Goal: Task Accomplishment & Management: Use online tool/utility

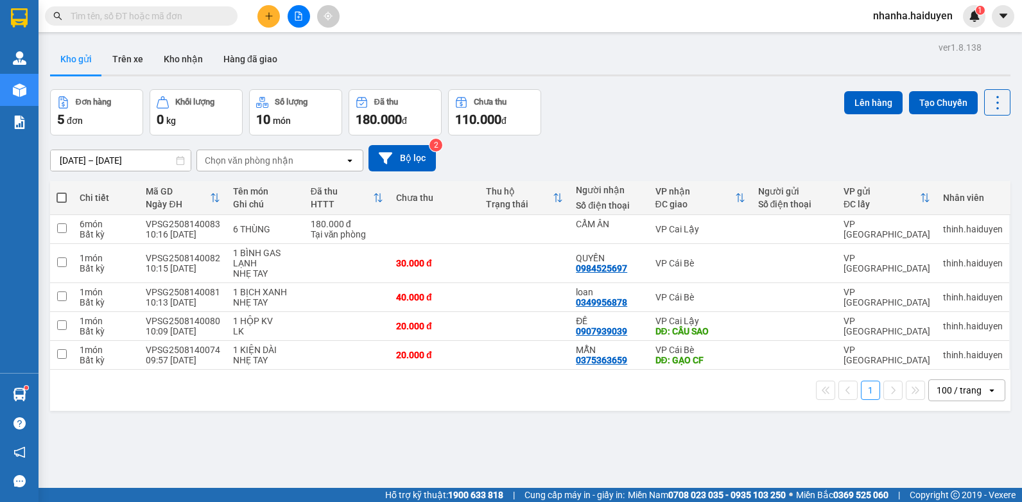
scroll to position [59, 0]
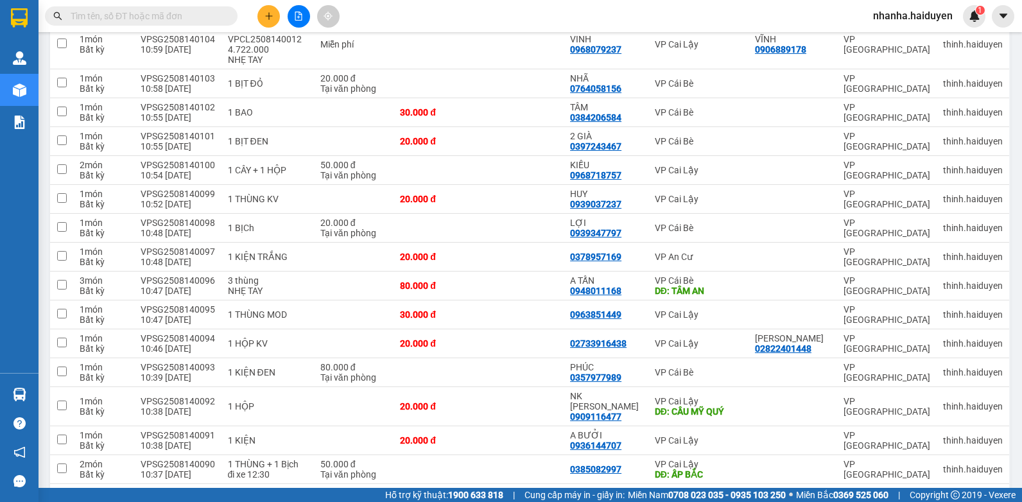
scroll to position [514, 0]
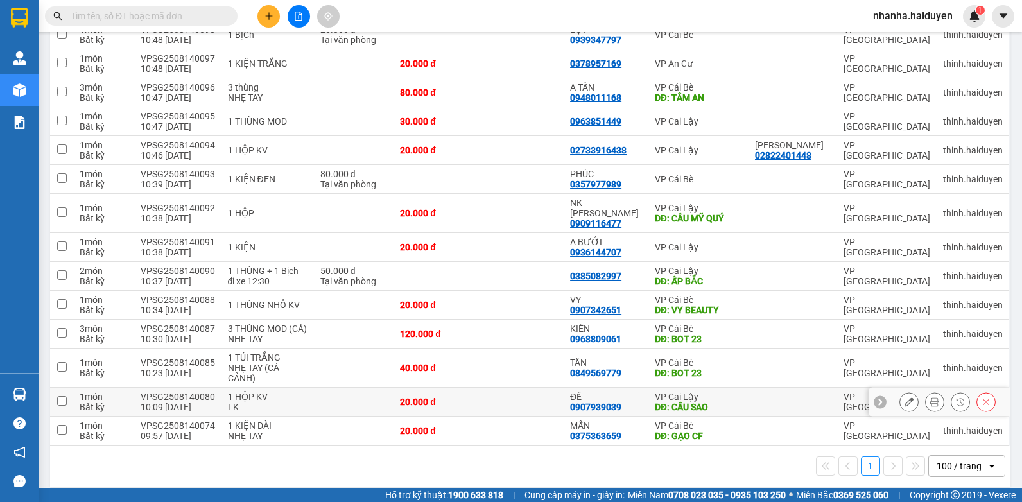
click at [717, 402] on div "DĐ: CẦU SAO" at bounding box center [698, 407] width 87 height 10
checkbox input "true"
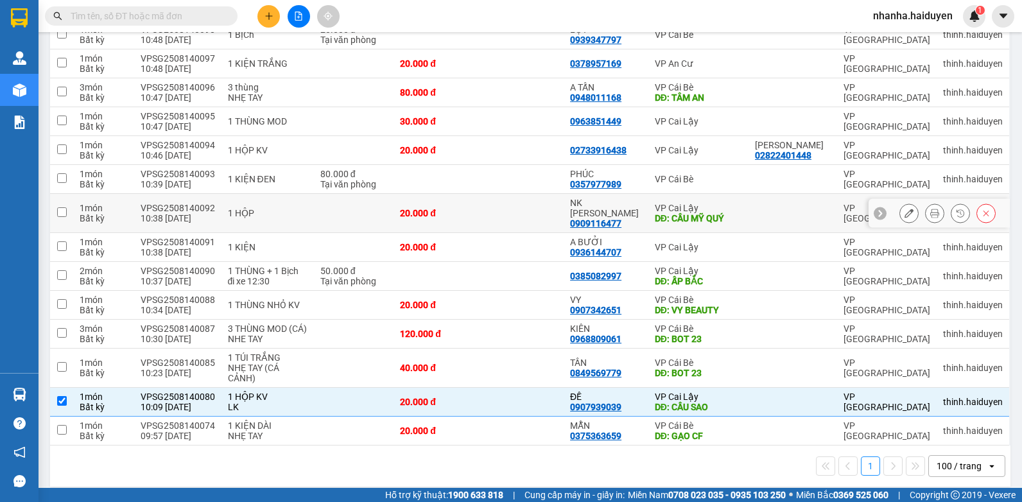
click at [625, 198] on div "NK [PERSON_NAME]" at bounding box center [606, 208] width 72 height 21
checkbox input "true"
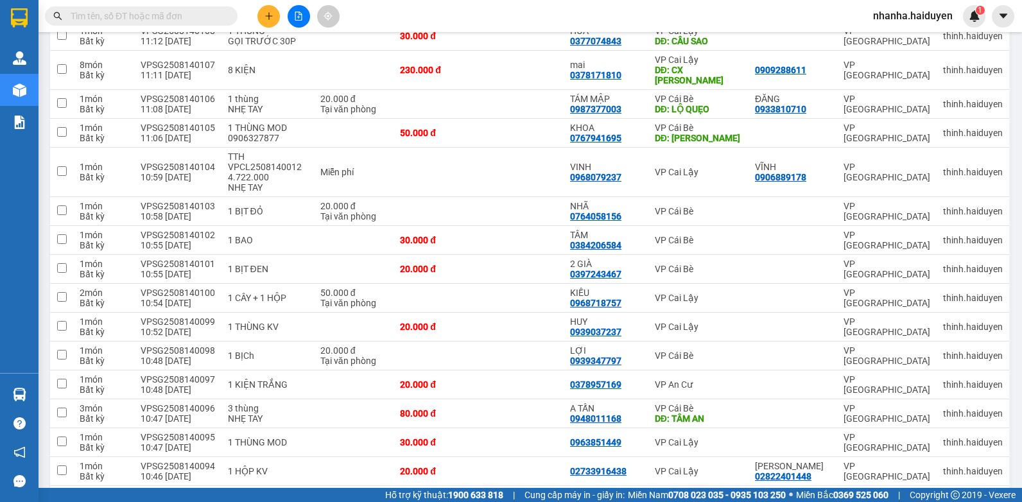
scroll to position [0, 0]
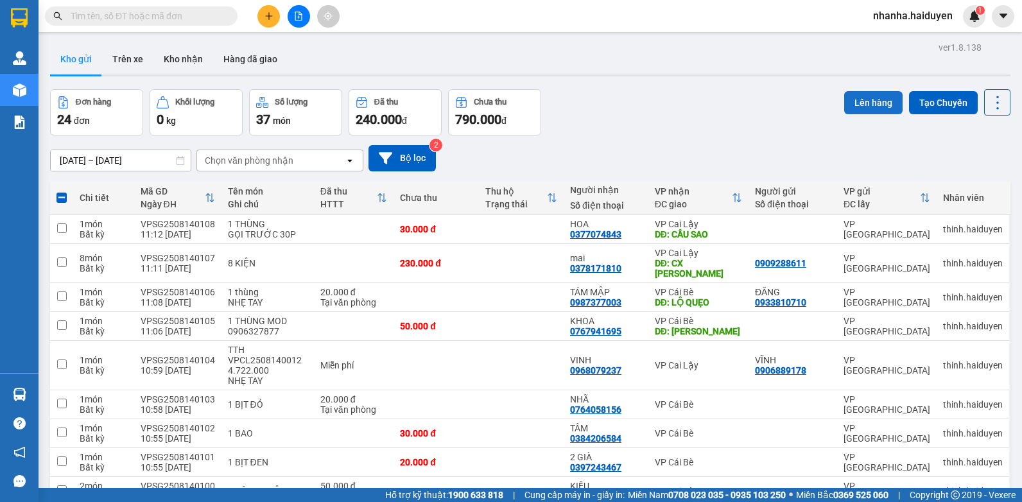
click at [874, 98] on button "Lên hàng" at bounding box center [873, 102] width 58 height 23
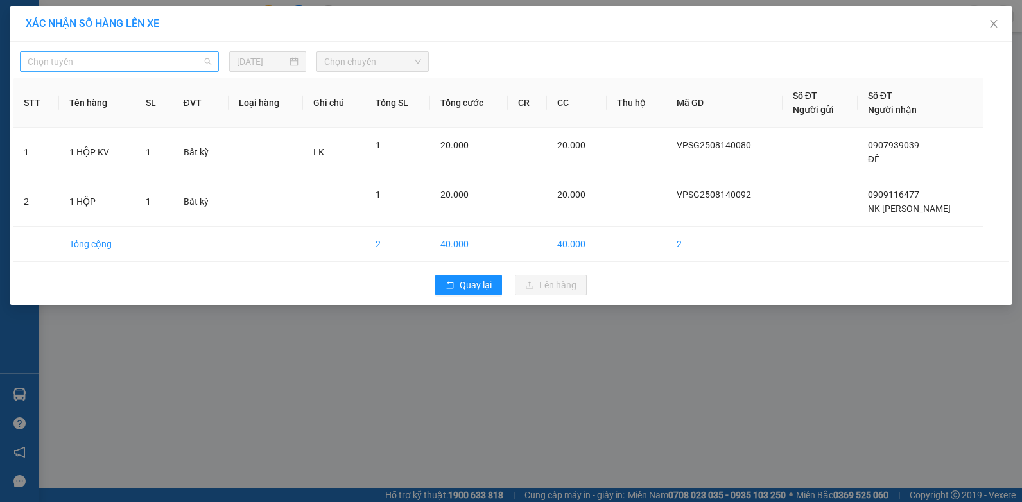
click at [73, 65] on span "Chọn tuyến" at bounding box center [120, 61] width 184 height 19
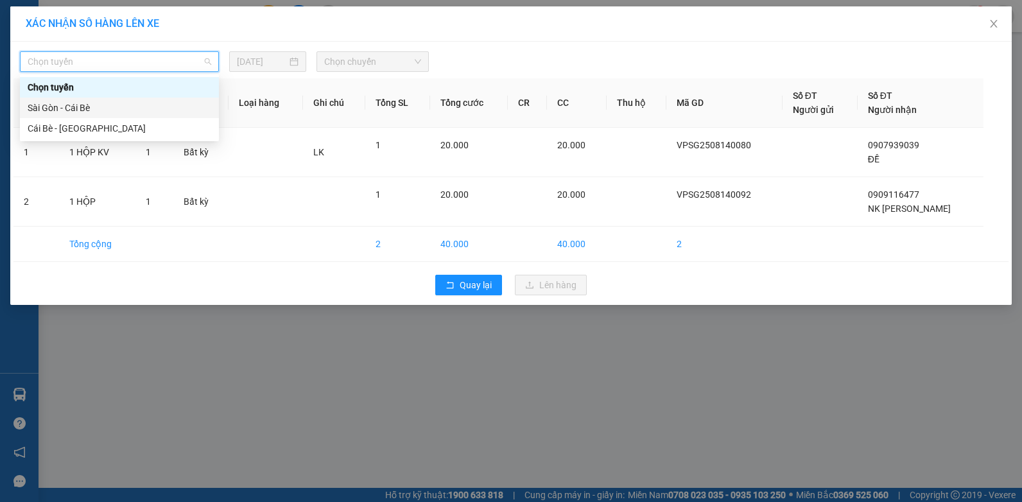
click at [60, 103] on div "Sài Gòn - Cái Bè" at bounding box center [120, 108] width 184 height 14
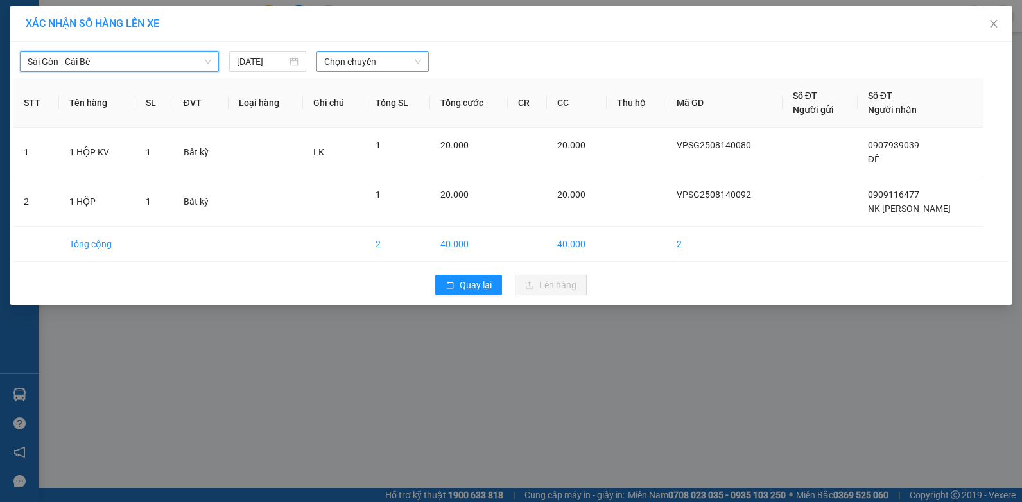
click at [387, 62] on span "Chọn chuyến" at bounding box center [372, 61] width 96 height 19
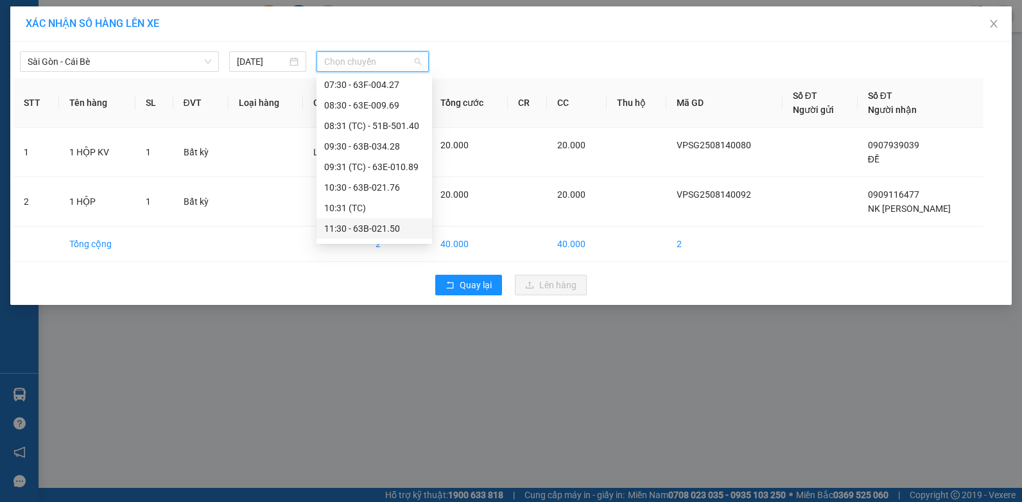
scroll to position [128, 0]
click at [385, 184] on div "11:31 (TC) - 63F-004.02" at bounding box center [374, 185] width 100 height 14
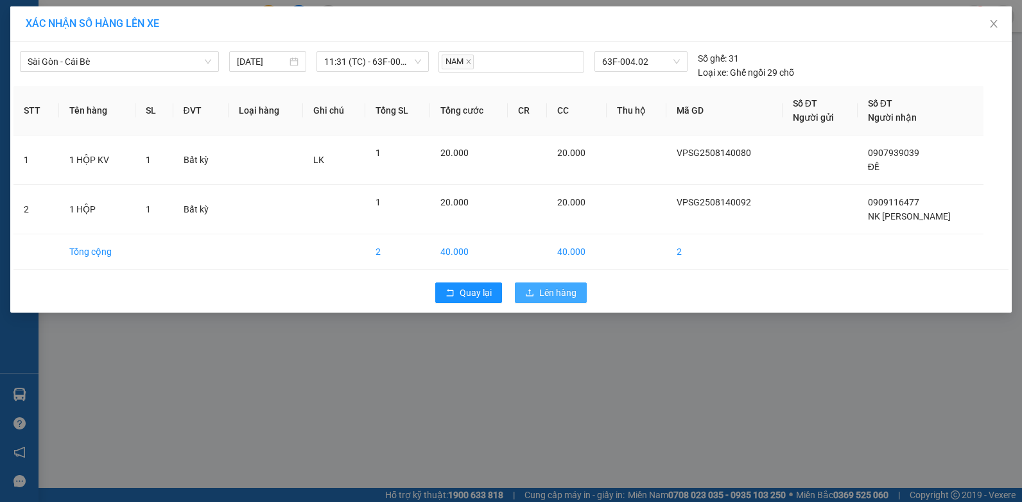
click at [556, 291] on span "Lên hàng" at bounding box center [557, 293] width 37 height 14
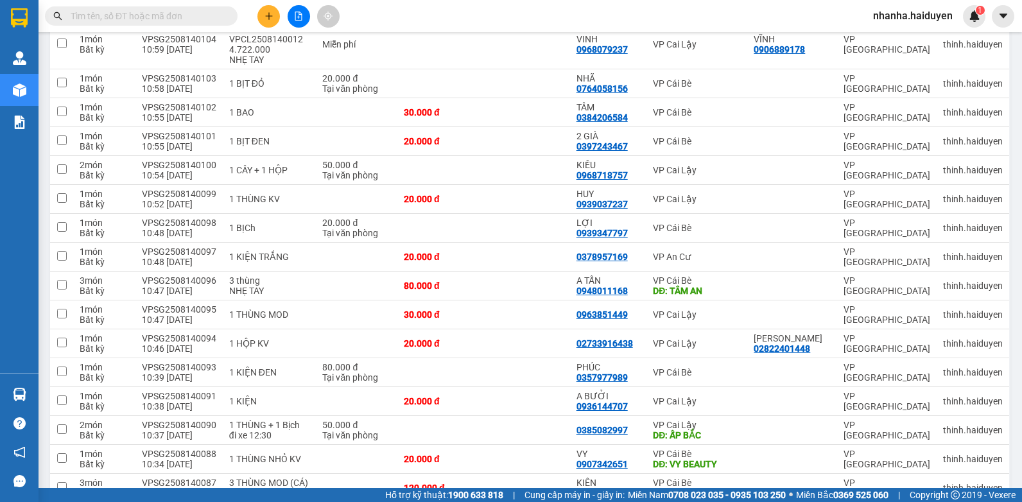
scroll to position [456, 0]
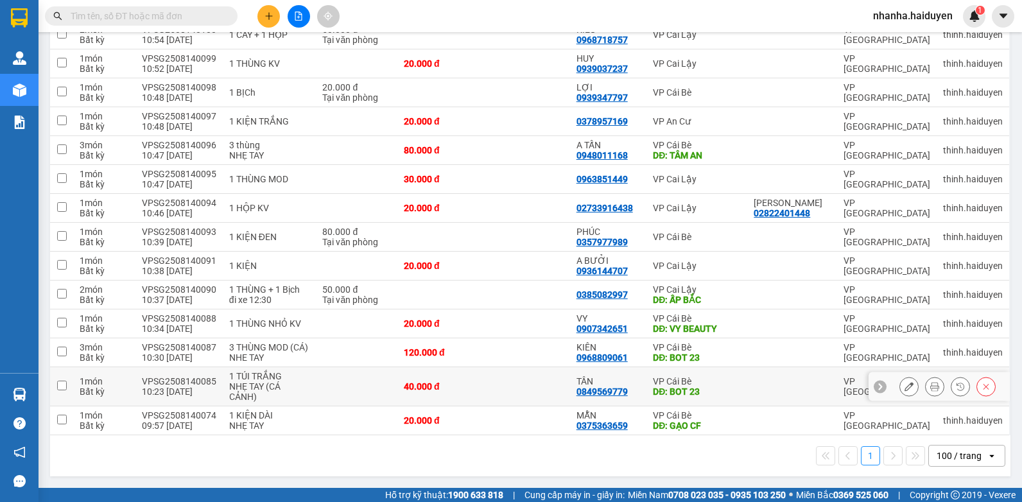
click at [681, 384] on div "VP Cái Bè" at bounding box center [697, 381] width 88 height 10
checkbox input "true"
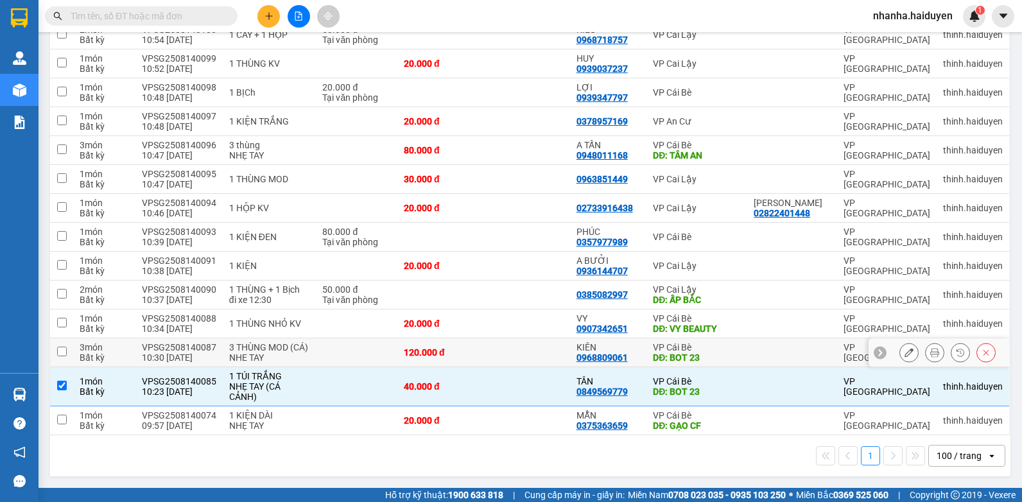
click at [697, 342] on div "VP Cái Bè" at bounding box center [697, 347] width 88 height 10
checkbox input "true"
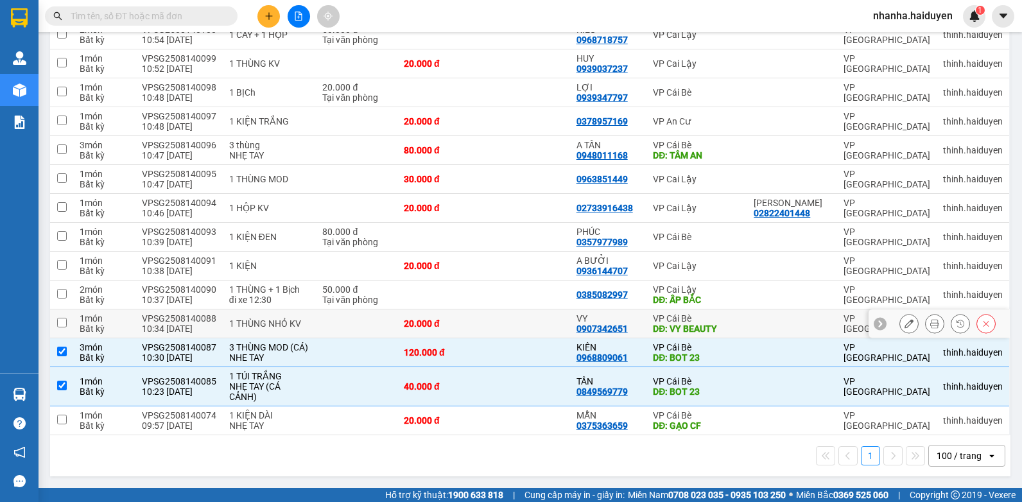
click at [697, 324] on div "DĐ: VY BEAUTY" at bounding box center [697, 329] width 88 height 10
checkbox input "true"
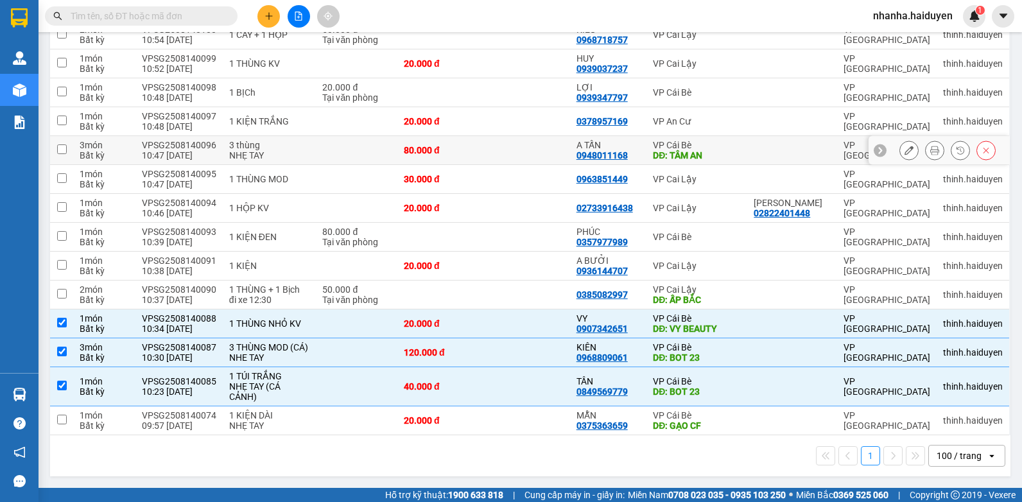
click at [712, 140] on div "VP Cái Bè" at bounding box center [697, 145] width 88 height 10
checkbox input "true"
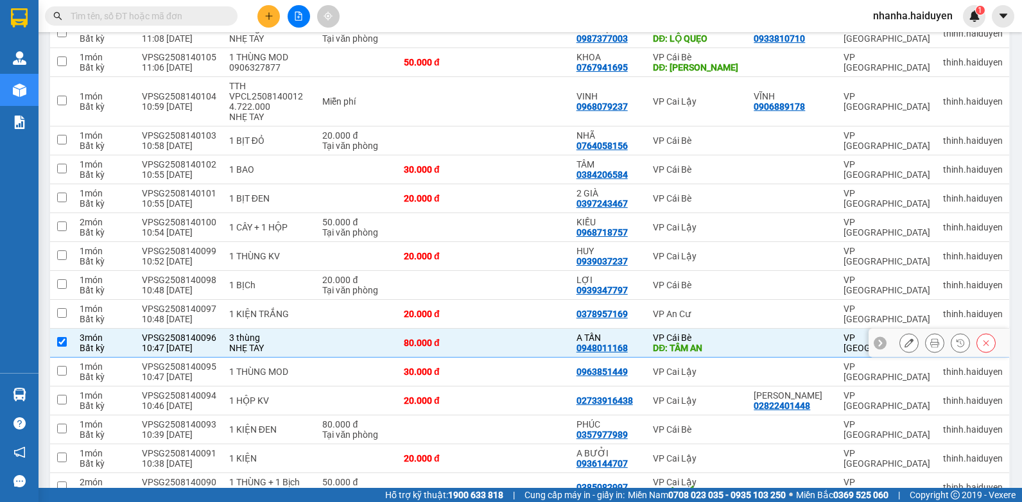
scroll to position [0, 0]
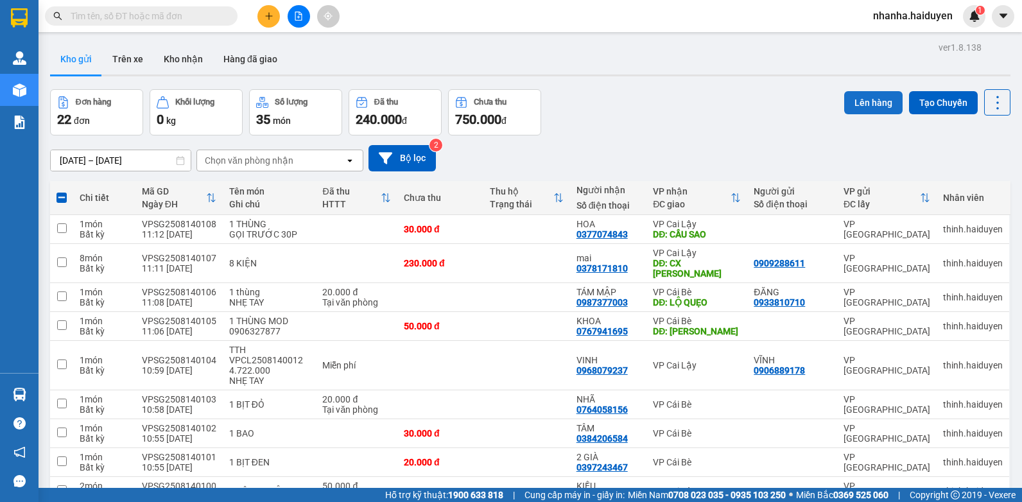
click at [861, 103] on button "Lên hàng" at bounding box center [873, 102] width 58 height 23
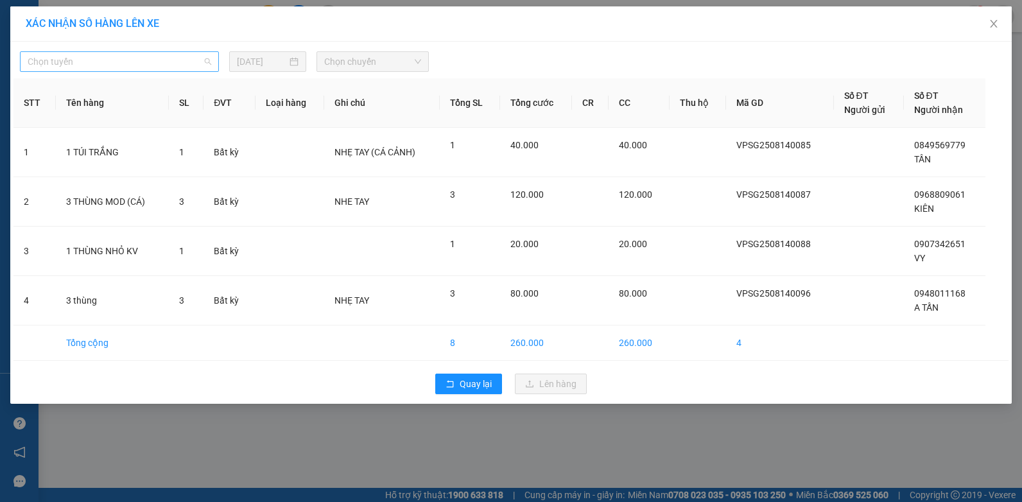
click at [205, 60] on span "Chọn tuyến" at bounding box center [120, 61] width 184 height 19
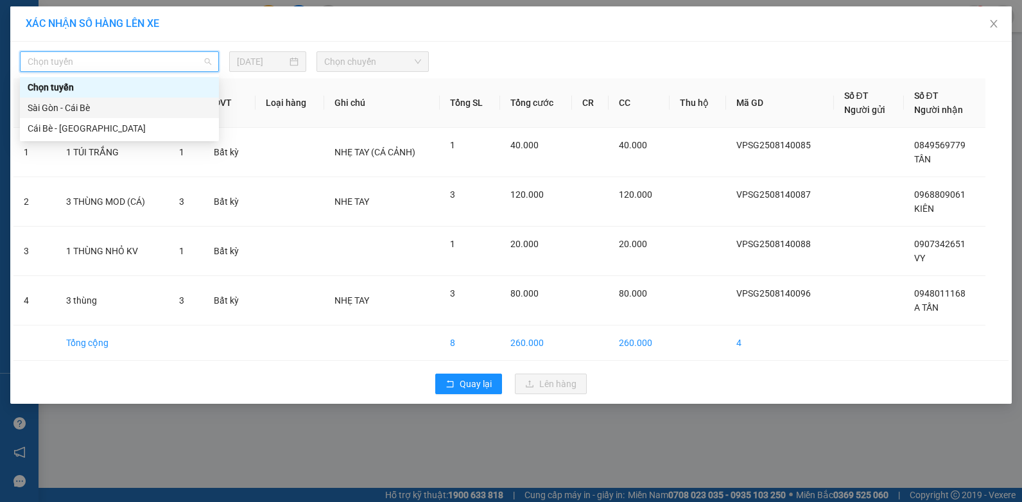
click at [184, 116] on div "Sài Gòn - Cái Bè" at bounding box center [119, 108] width 199 height 21
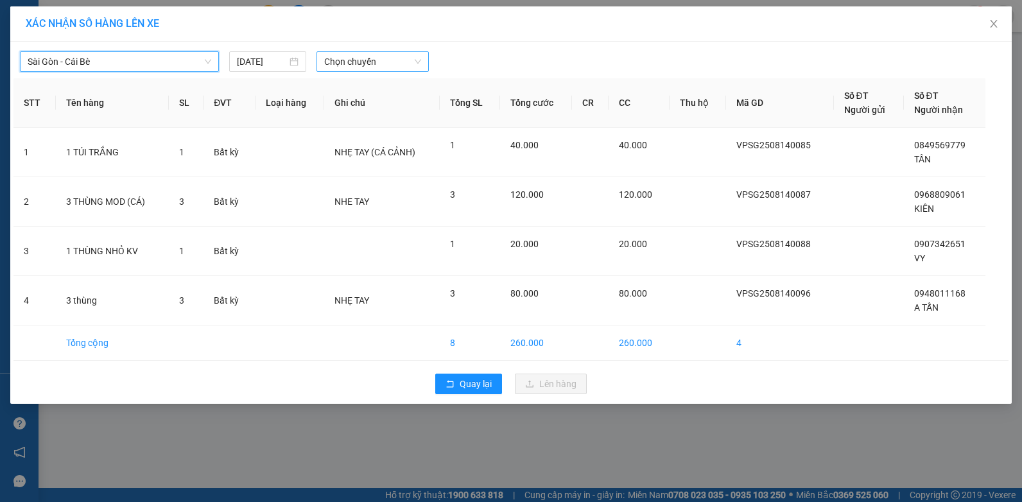
click at [367, 60] on span "Chọn chuyến" at bounding box center [372, 61] width 96 height 19
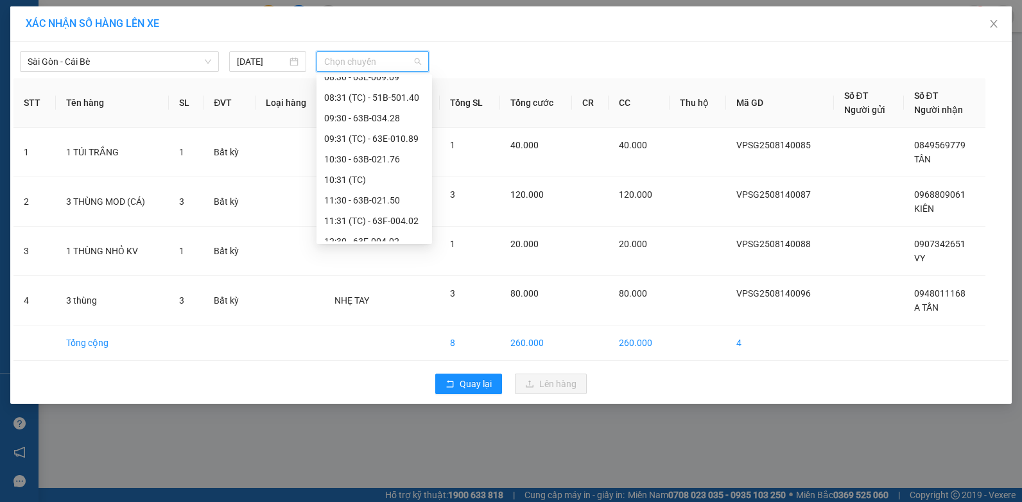
scroll to position [157, 0]
click at [402, 138] on div "11:30 - 63B-021.50" at bounding box center [374, 136] width 100 height 14
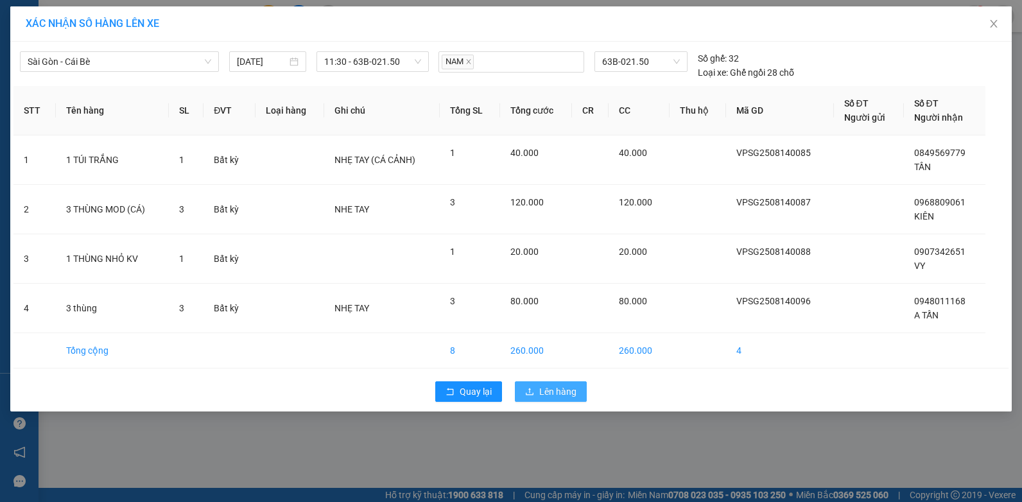
click at [545, 389] on span "Lên hàng" at bounding box center [557, 391] width 37 height 14
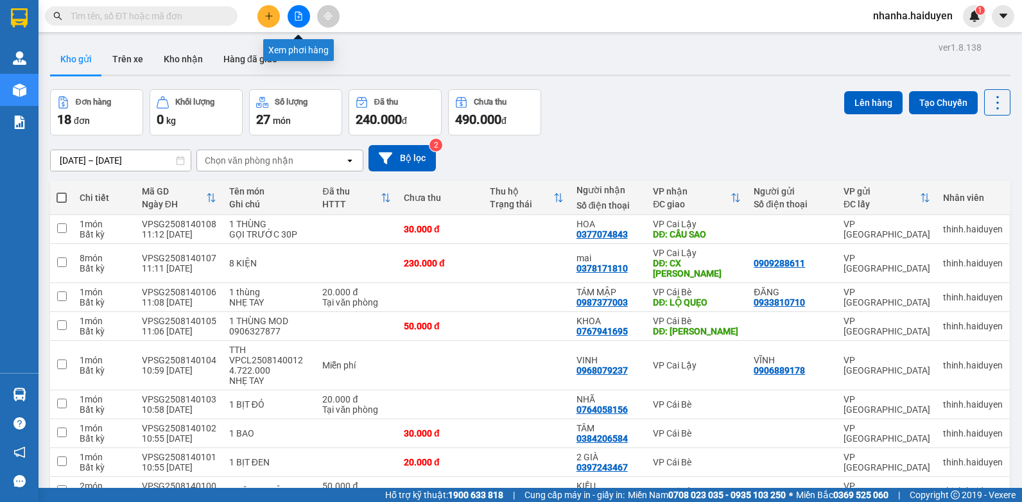
click at [296, 13] on icon "file-add" at bounding box center [298, 16] width 9 height 9
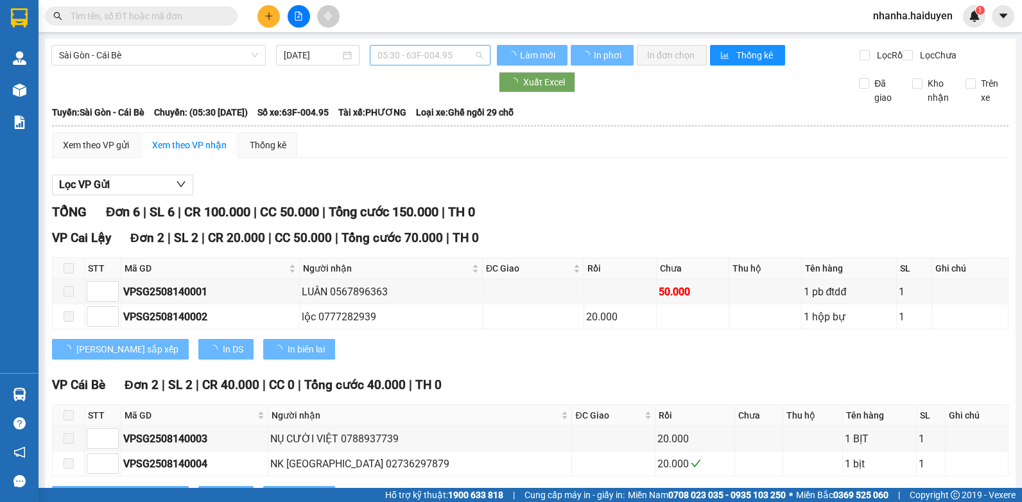
click at [404, 48] on span "05:30 - 63F-004.95" at bounding box center [429, 55] width 105 height 19
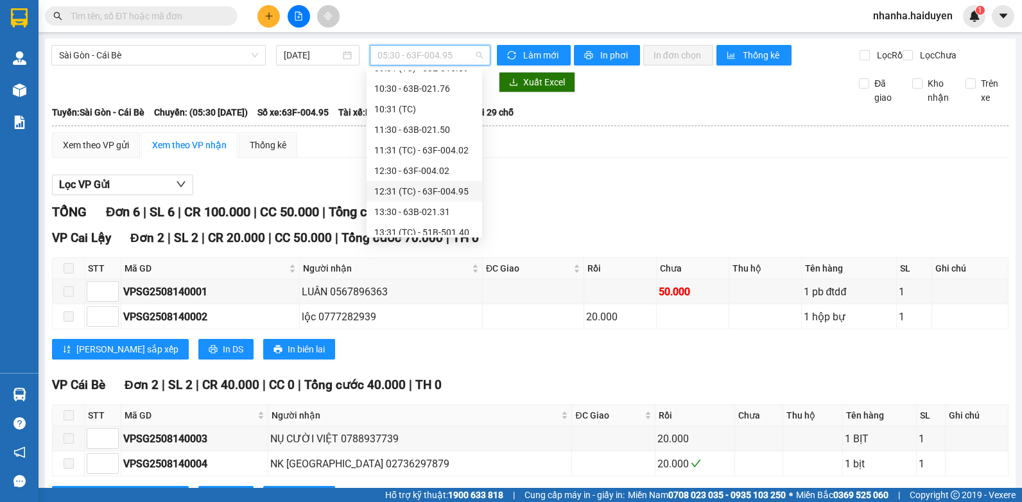
scroll to position [349, 0]
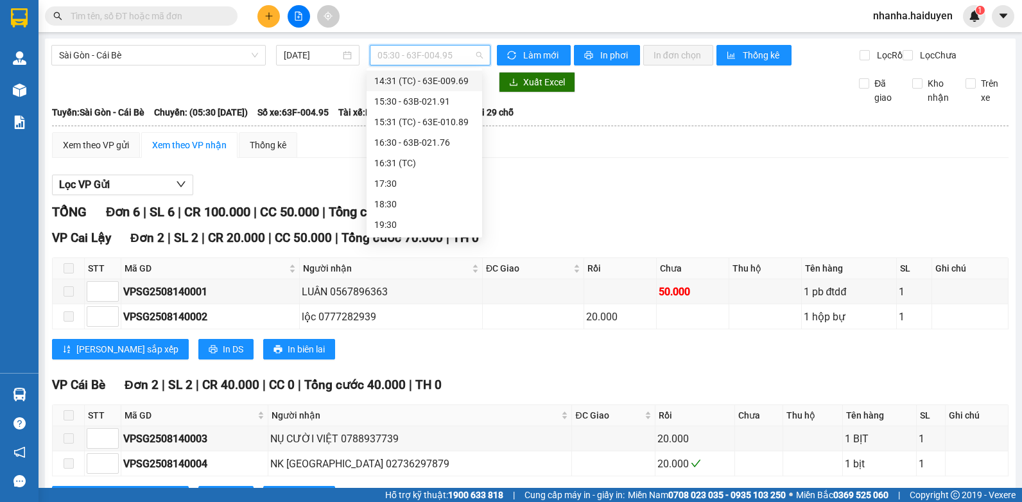
click at [643, 218] on div "TỔNG Đơn 6 | SL 6 | CR 100.000 | CC 50.000 | Tổng cước 150.000 | TH 0" at bounding box center [530, 212] width 956 height 20
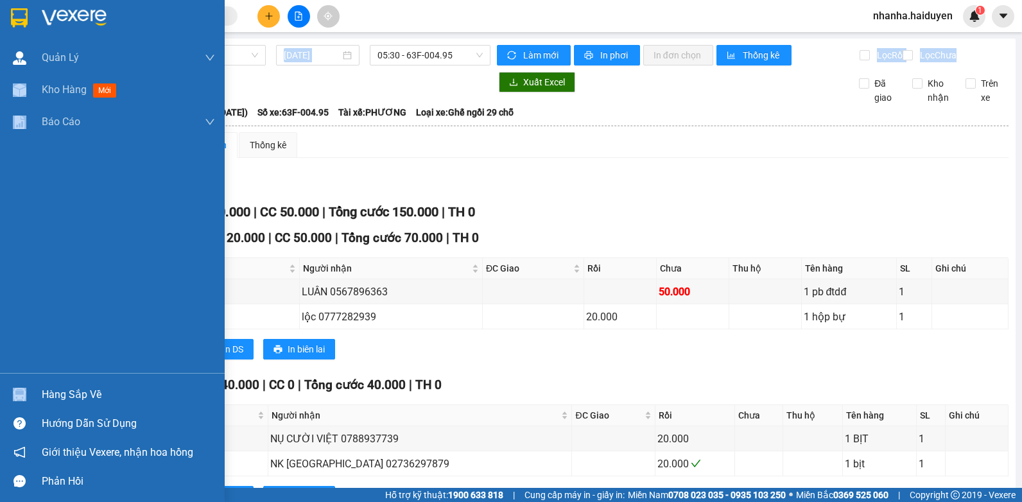
click at [0, 86] on html "Kết quả tìm kiếm ( 0 ) Bộ lọc No Data nhanha.haiduyen 1 Quản [PERSON_NAME] lý t…" at bounding box center [511, 251] width 1022 height 502
click at [37, 85] on div "Kho hàng mới" at bounding box center [112, 90] width 225 height 32
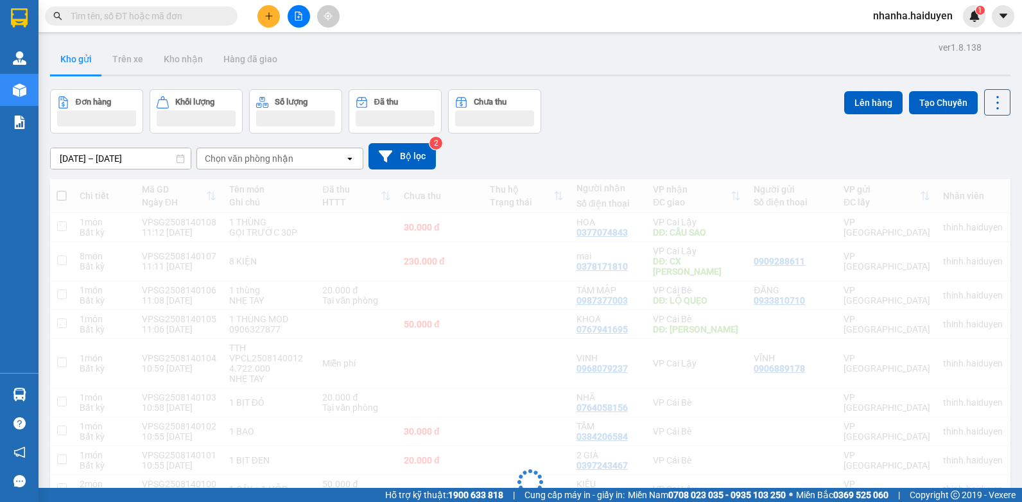
click at [494, 186] on div "Đang tải dữ liệu" at bounding box center [530, 492] width 960 height 626
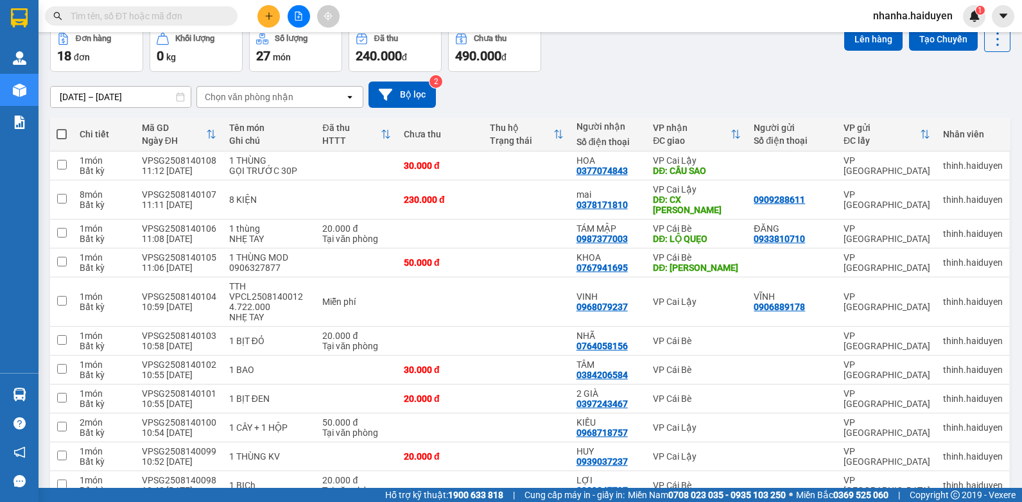
scroll to position [320, 0]
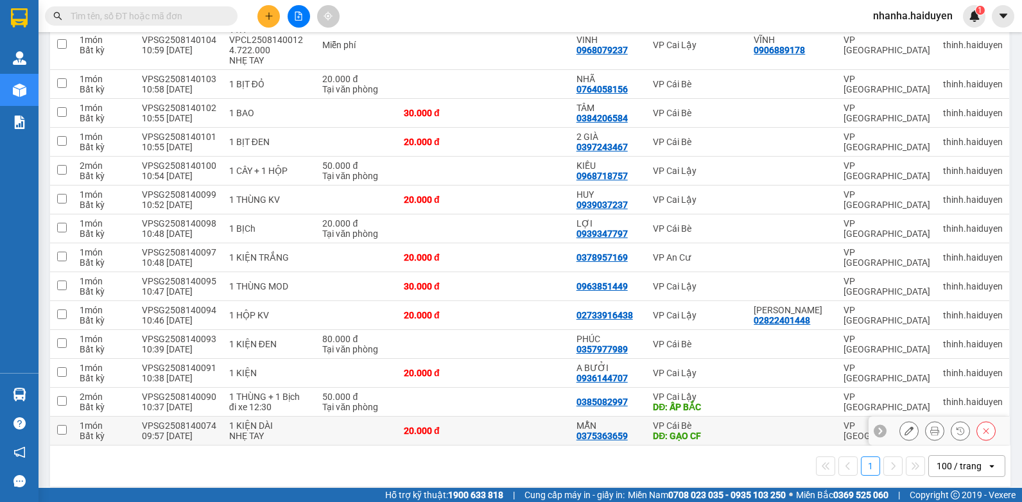
click at [524, 417] on td at bounding box center [526, 431] width 86 height 29
checkbox input "true"
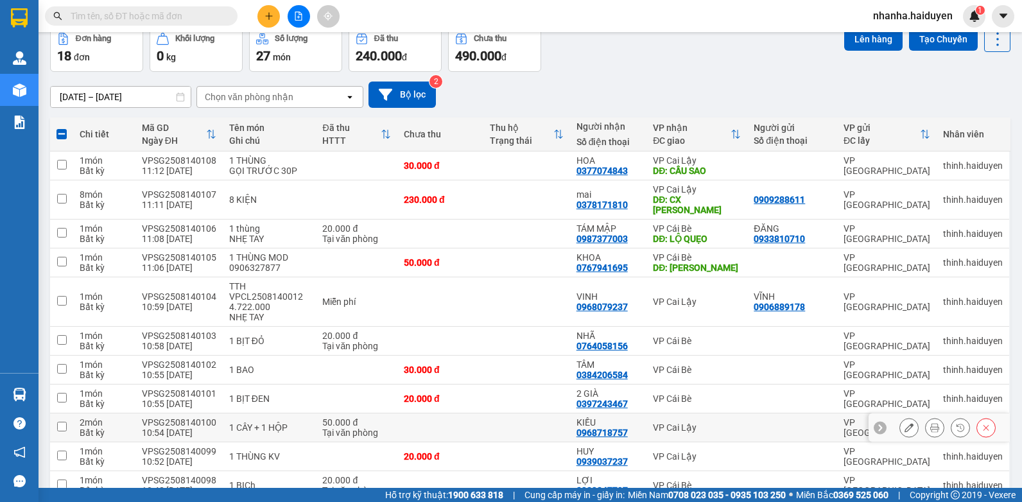
scroll to position [0, 0]
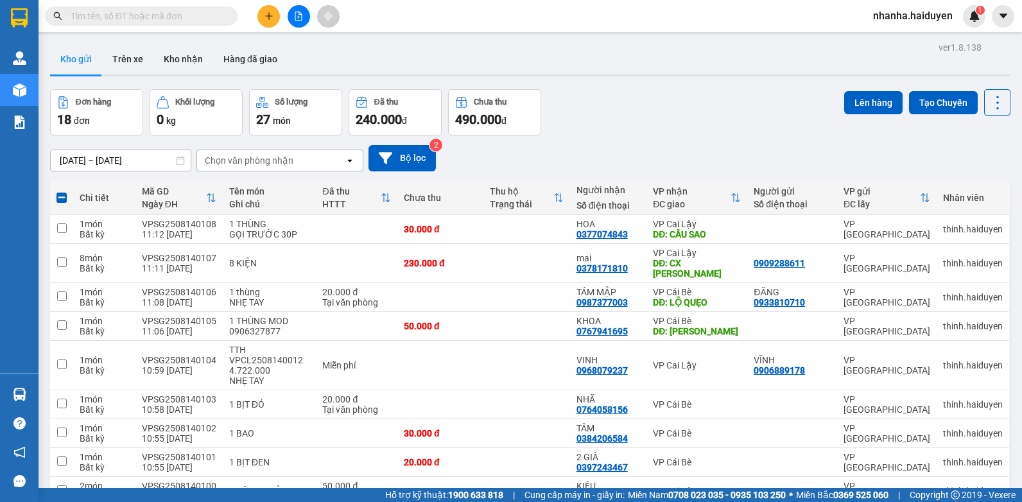
click at [865, 90] on div "Lên hàng Tạo Chuyến" at bounding box center [927, 102] width 166 height 26
click at [851, 99] on button "Lên hàng" at bounding box center [873, 102] width 58 height 23
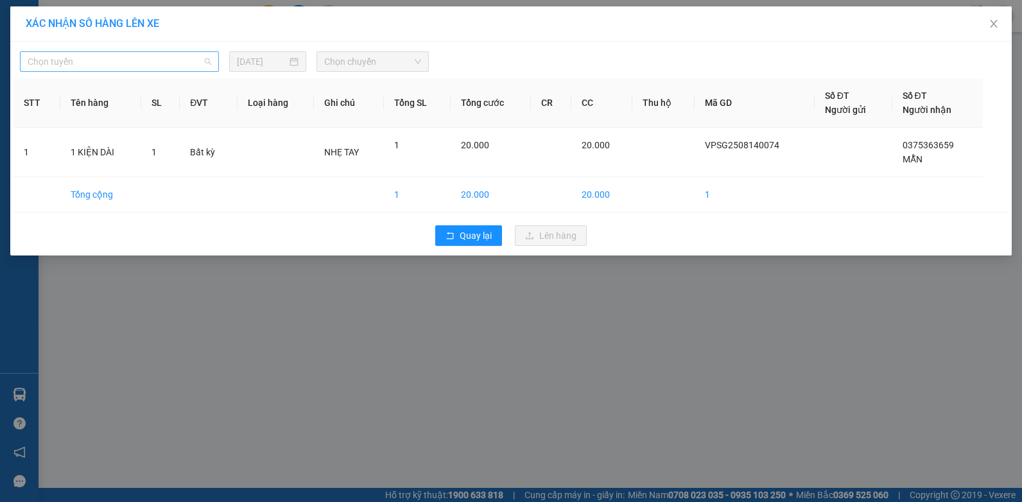
click at [161, 55] on span "Chọn tuyến" at bounding box center [120, 61] width 184 height 19
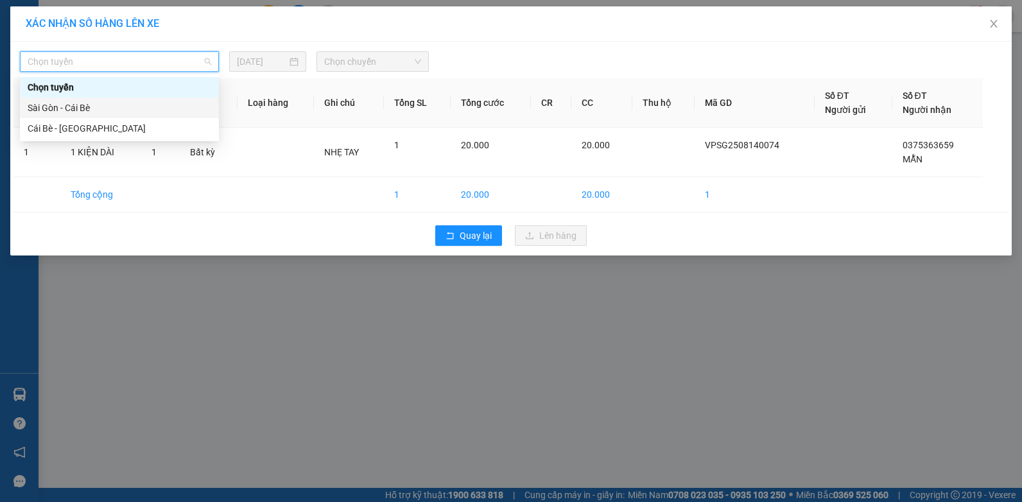
click at [108, 104] on div "Sài Gòn - Cái Bè" at bounding box center [120, 108] width 184 height 14
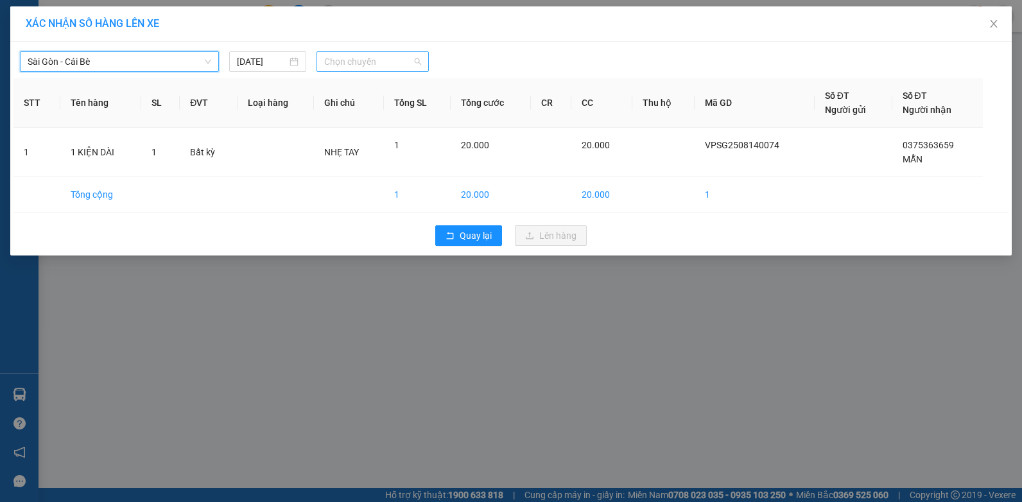
click at [400, 69] on span "Chọn chuyến" at bounding box center [372, 61] width 96 height 19
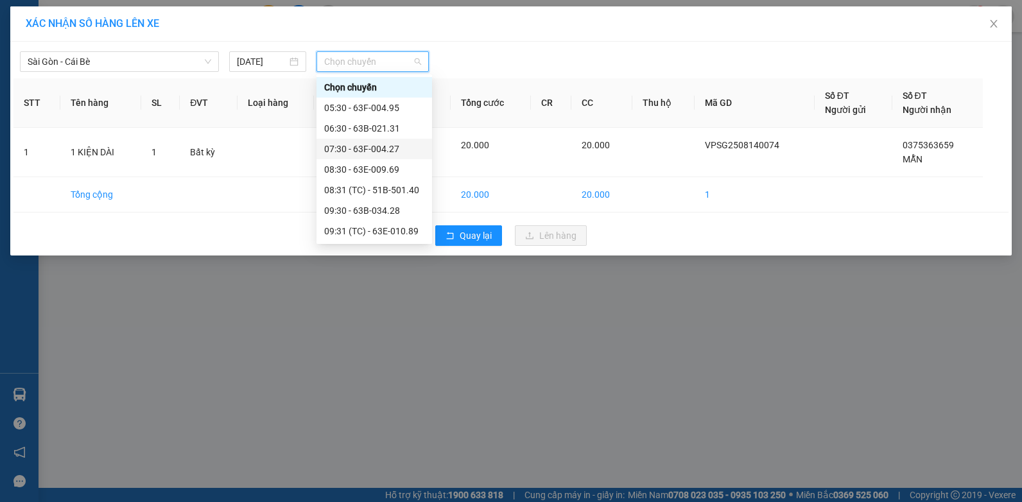
scroll to position [128, 0]
click at [389, 123] on div "10:30 - 63B-021.76" at bounding box center [374, 123] width 100 height 14
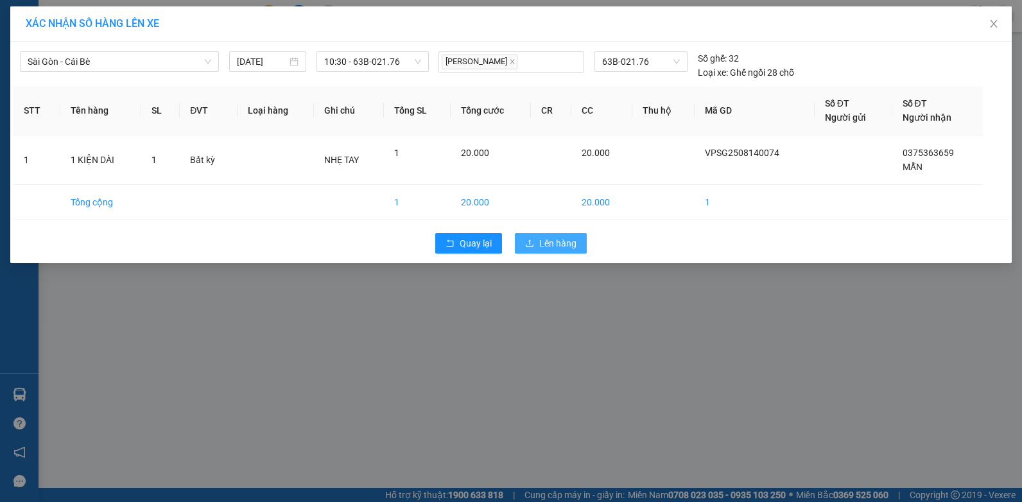
click at [553, 240] on span "Lên hàng" at bounding box center [557, 243] width 37 height 14
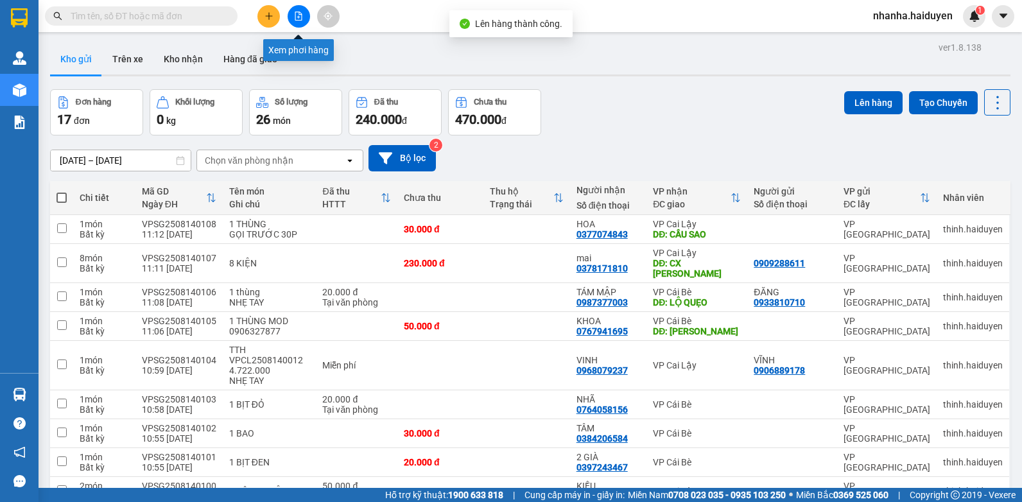
click at [300, 12] on icon "file-add" at bounding box center [298, 16] width 7 height 9
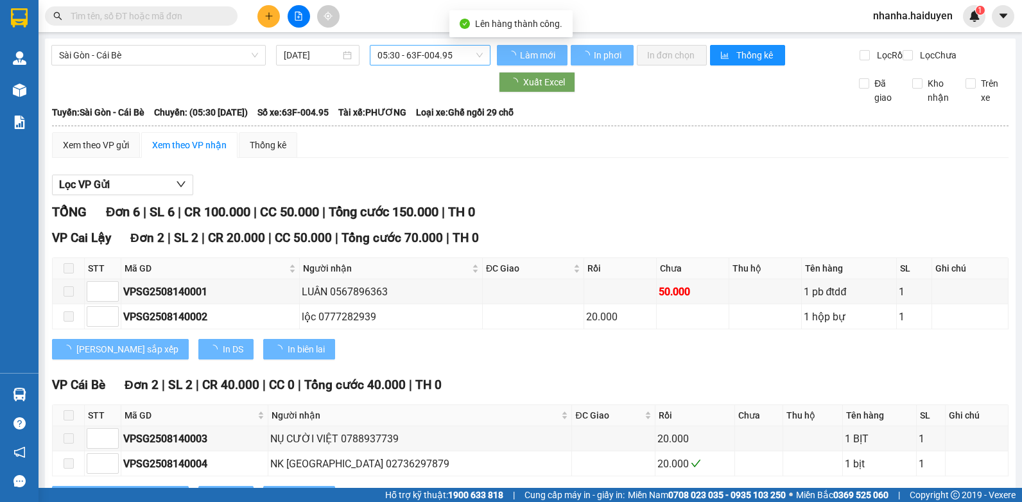
click at [370, 51] on div "05:30 - 63F-004.95" at bounding box center [430, 55] width 121 height 21
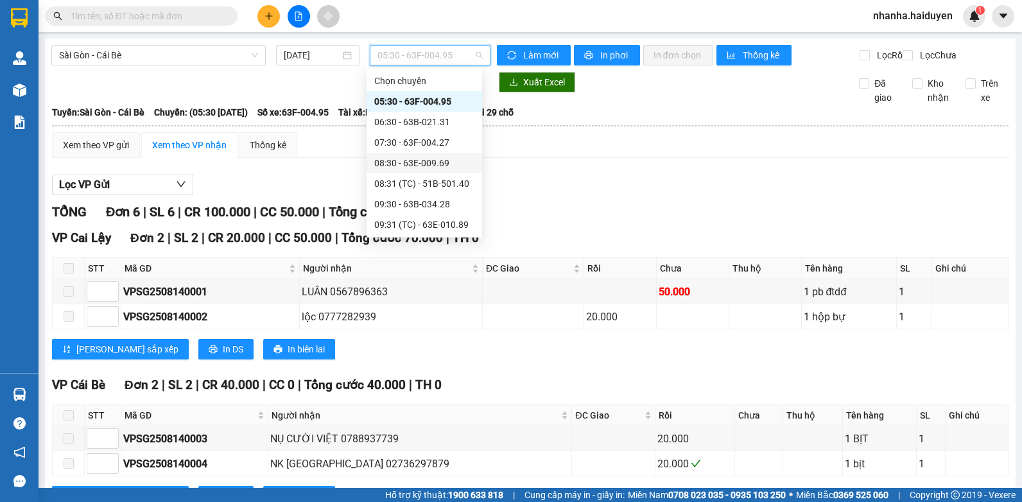
scroll to position [128, 0]
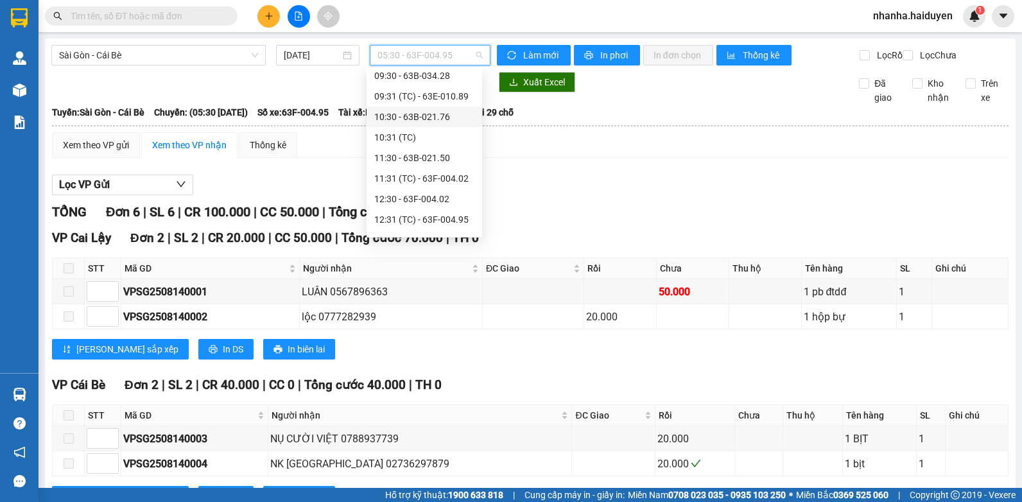
click at [414, 124] on div "10:30 - 63B-021.76" at bounding box center [425, 117] width 116 height 21
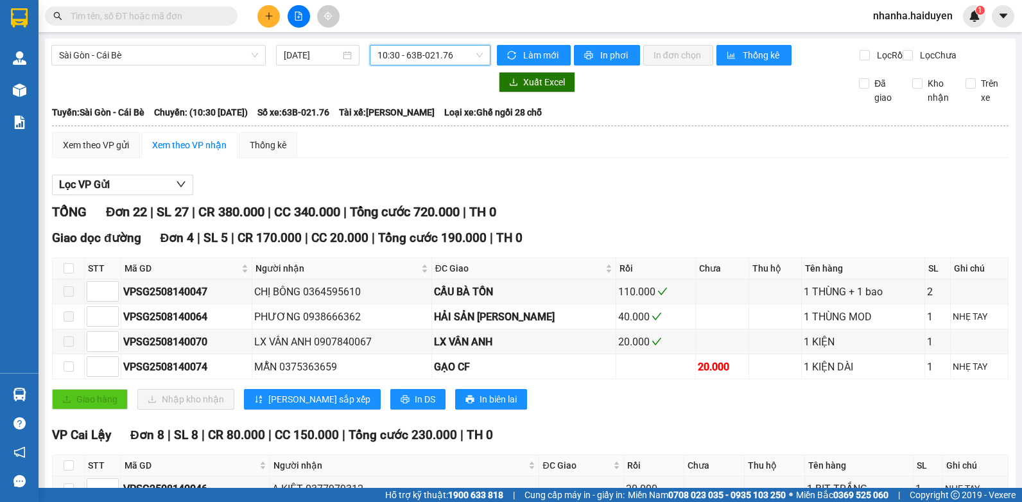
click at [431, 55] on span "10:30 - 63B-021.76" at bounding box center [429, 55] width 105 height 19
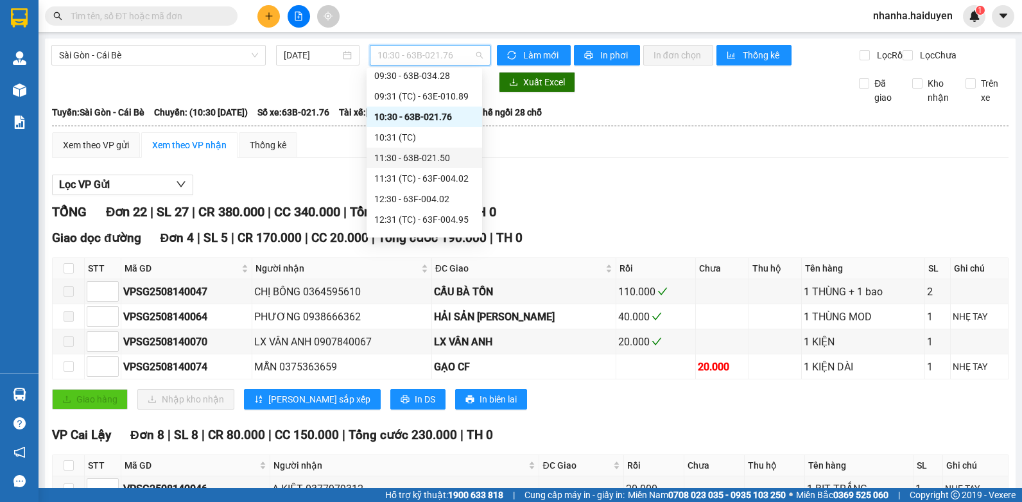
click at [427, 155] on div "11:30 - 63B-021.50" at bounding box center [424, 158] width 100 height 14
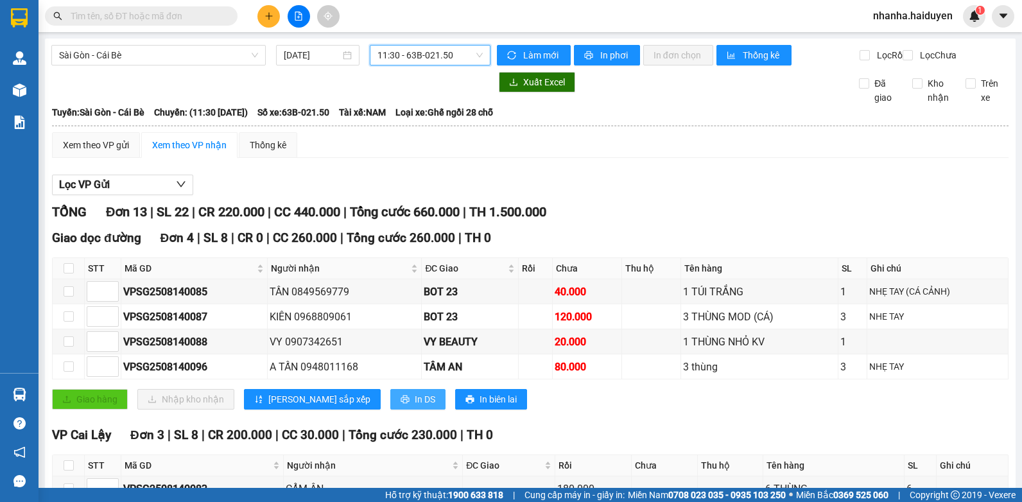
click at [415, 406] on span "In DS" at bounding box center [425, 399] width 21 height 14
click at [404, 54] on span "11:30 - 63B-021.50" at bounding box center [429, 55] width 105 height 19
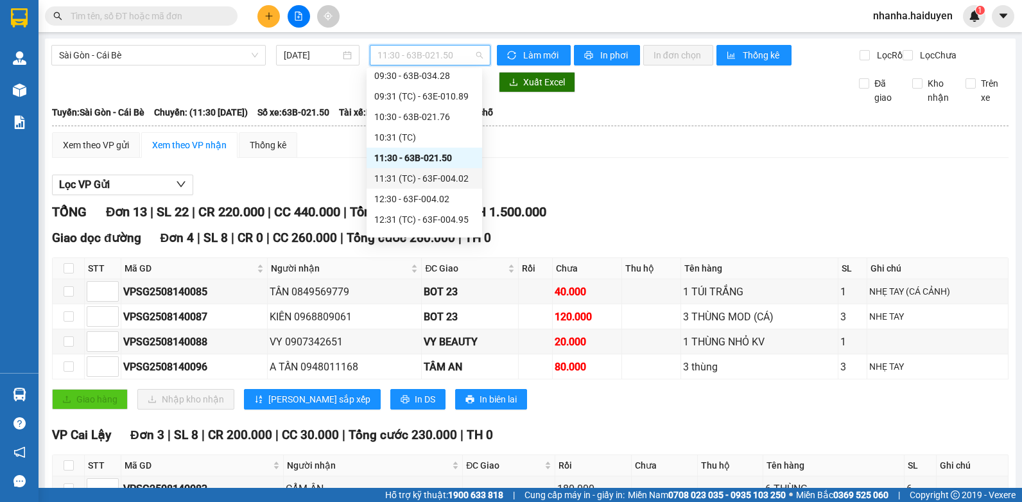
click at [402, 181] on div "11:31 (TC) - 63F-004.02" at bounding box center [424, 178] width 100 height 14
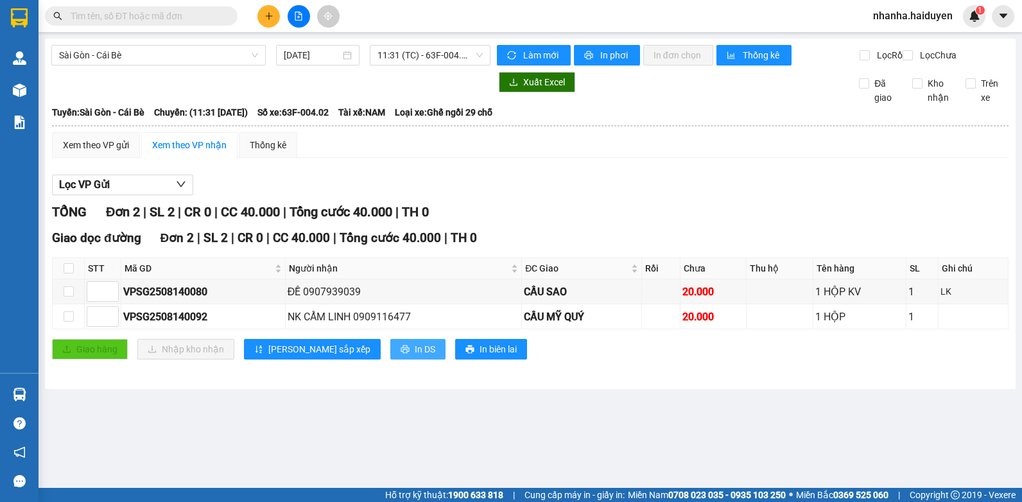
click at [390, 353] on button "In DS" at bounding box center [417, 349] width 55 height 21
drag, startPoint x: 87, startPoint y: 423, endPoint x: 490, endPoint y: 209, distance: 456.3
click at [490, 209] on div "Lọc VP Gửi TỔNG Đơn 2 | SL 2 | CR 0 | CC 40.000 | Tổng cước 40.000 | TH 0 Giao…" at bounding box center [530, 271] width 956 height 207
click at [69, 273] on input "checkbox" at bounding box center [69, 268] width 10 height 10
checkbox input "true"
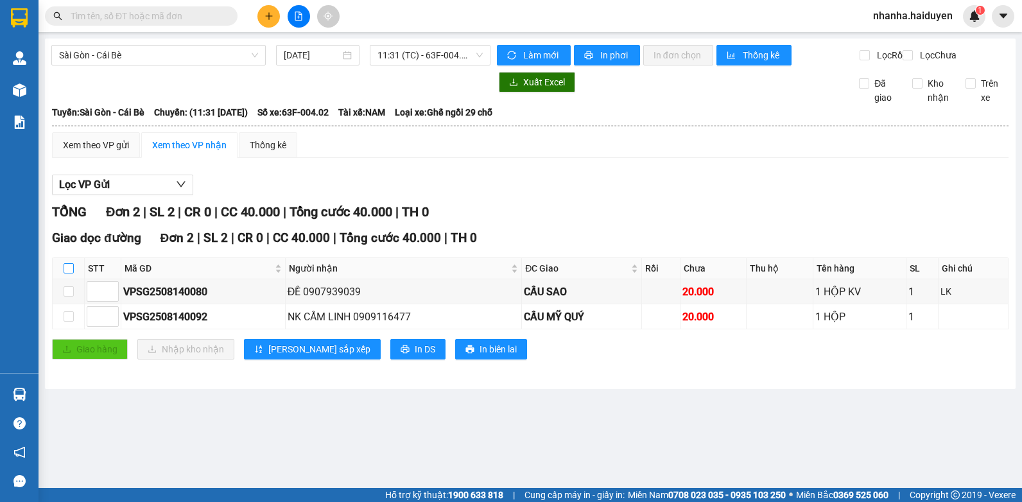
checkbox input "true"
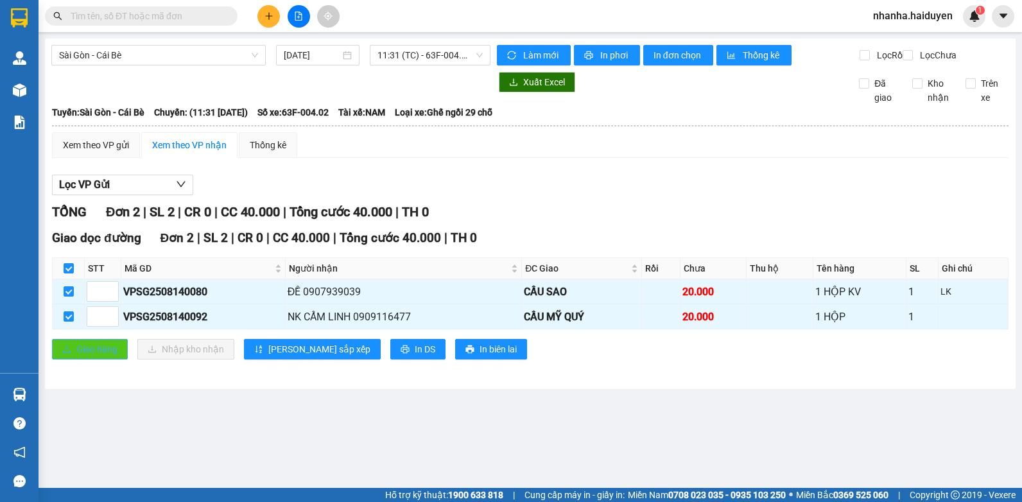
click at [77, 356] on span "Giao hàng" at bounding box center [96, 349] width 41 height 14
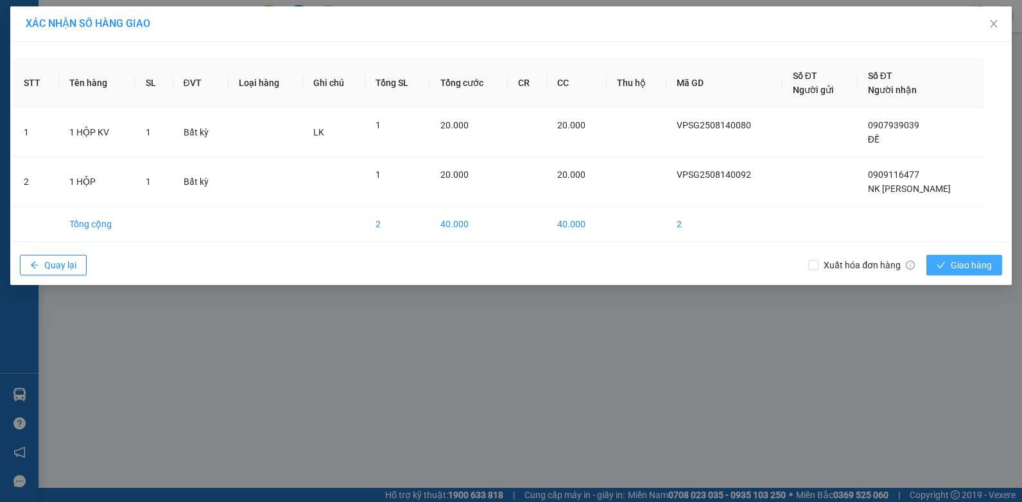
click at [940, 268] on icon "check" at bounding box center [941, 265] width 8 height 6
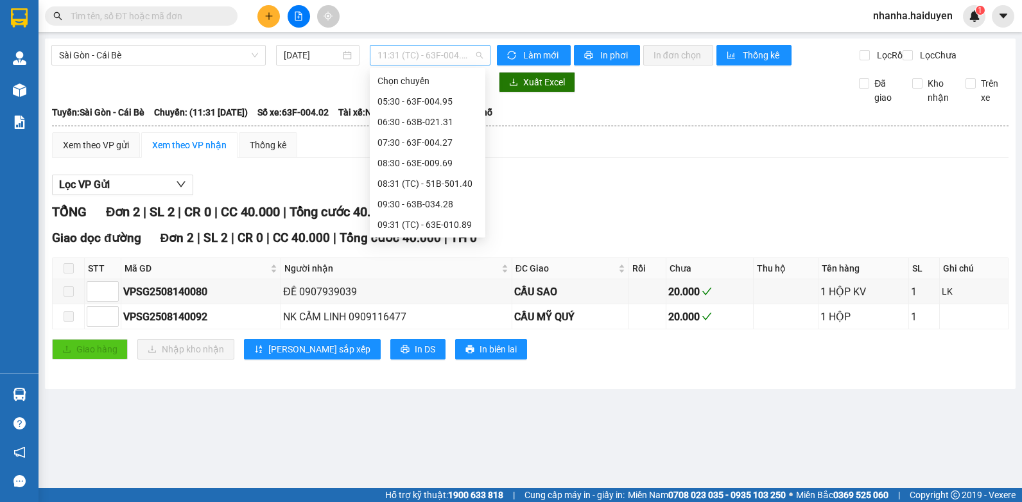
click at [445, 51] on span "11:31 (TC) - 63F-004.02" at bounding box center [429, 55] width 105 height 19
click at [451, 198] on div "11:30 - 63B-021.50" at bounding box center [427, 204] width 100 height 14
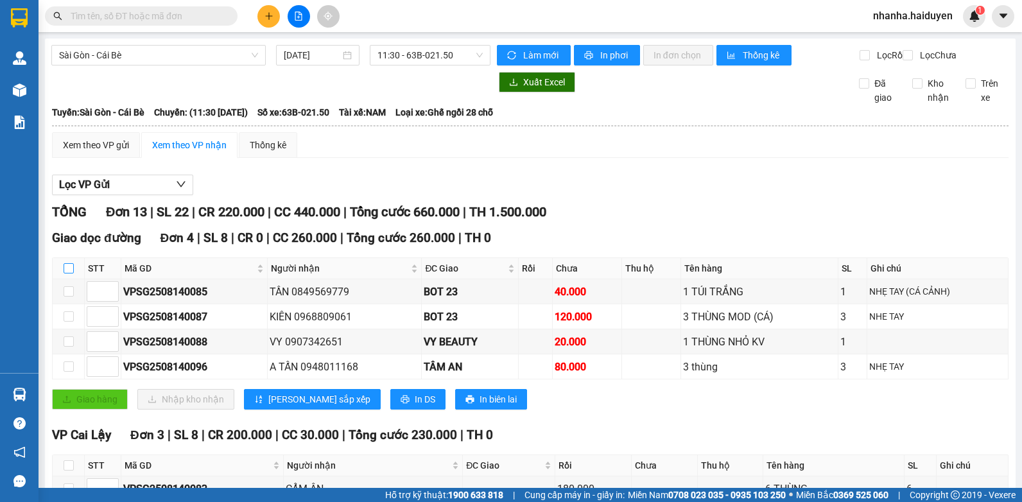
drag, startPoint x: 64, startPoint y: 279, endPoint x: 71, endPoint y: 283, distance: 8.6
click at [71, 273] on input "checkbox" at bounding box center [69, 268] width 10 height 10
checkbox input "true"
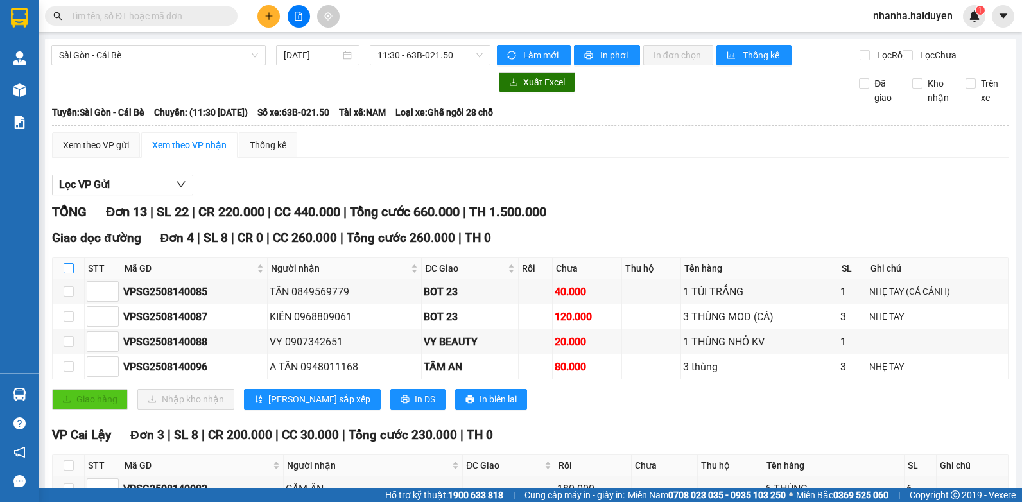
checkbox input "true"
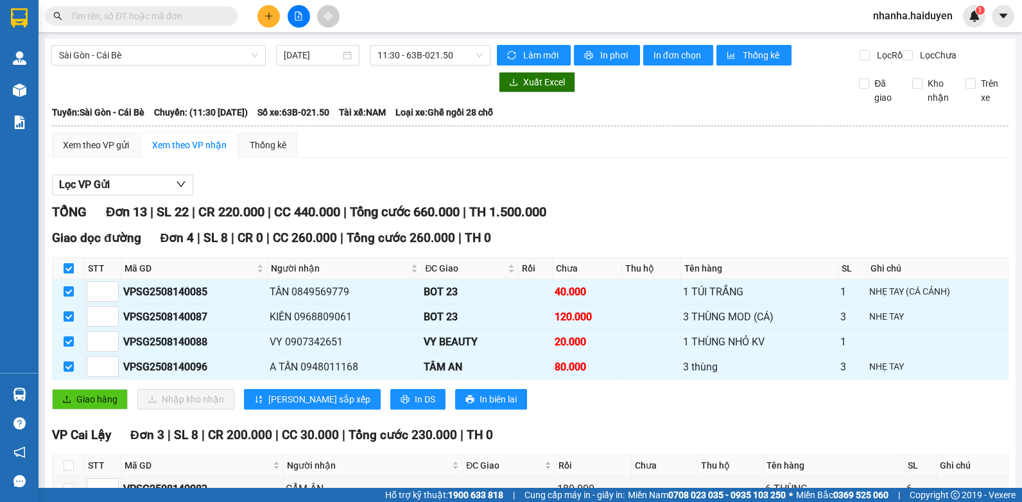
click at [71, 273] on input "checkbox" at bounding box center [69, 268] width 10 height 10
checkbox input "false"
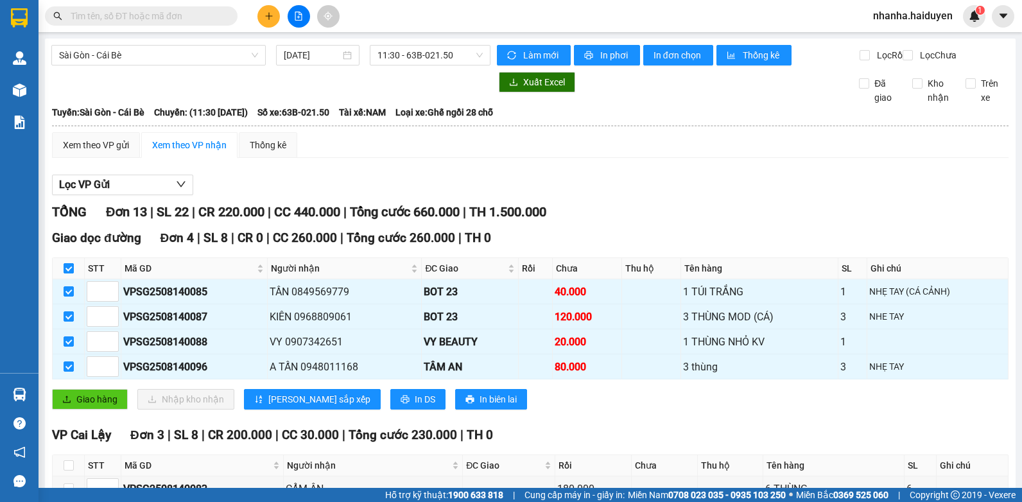
checkbox input "false"
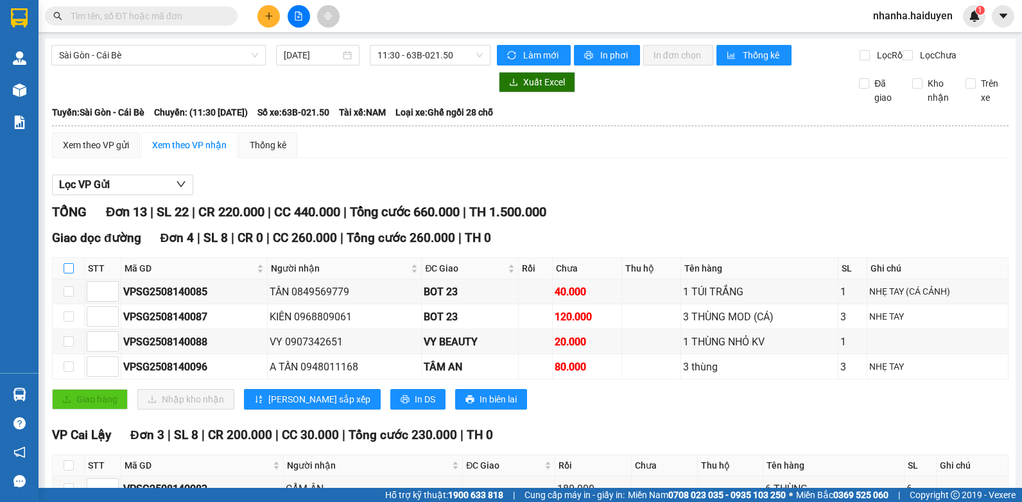
click at [71, 273] on input "checkbox" at bounding box center [69, 268] width 10 height 10
checkbox input "true"
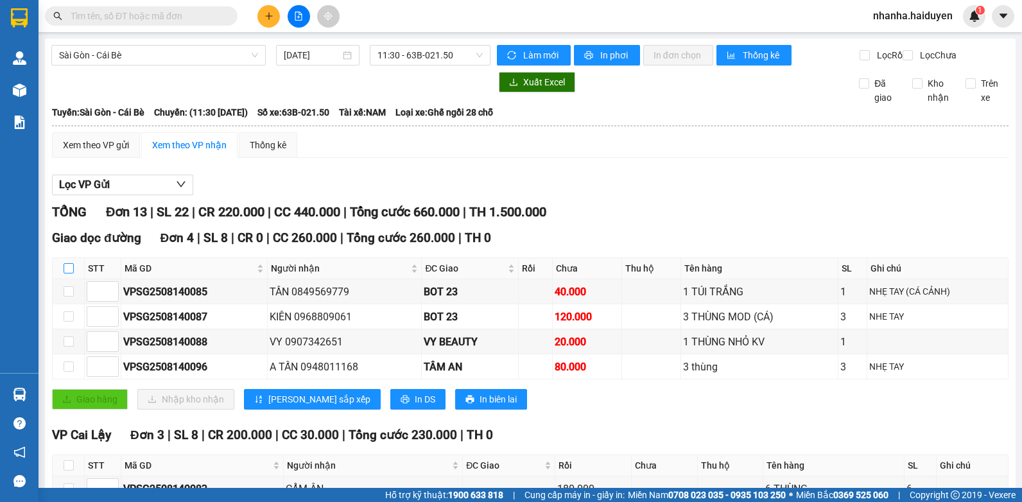
checkbox input "true"
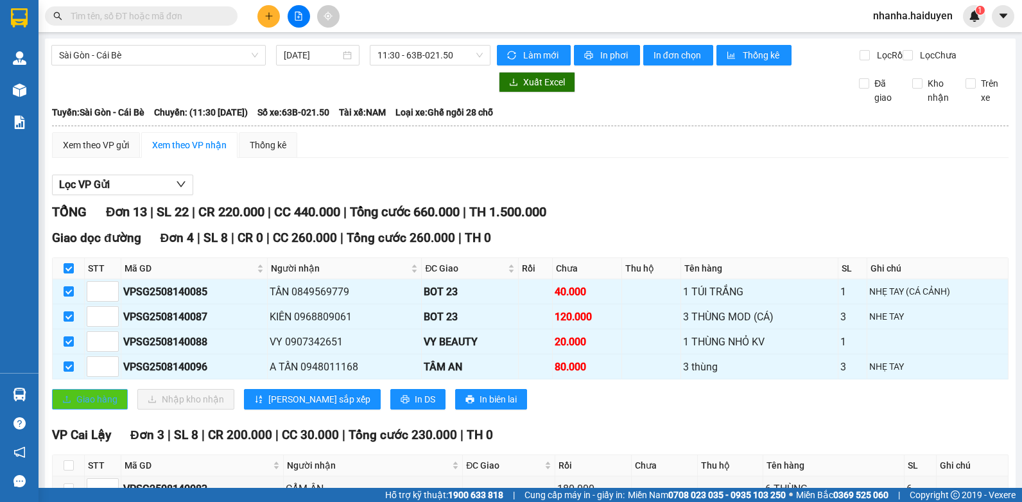
click at [85, 406] on span "Giao hàng" at bounding box center [96, 399] width 41 height 14
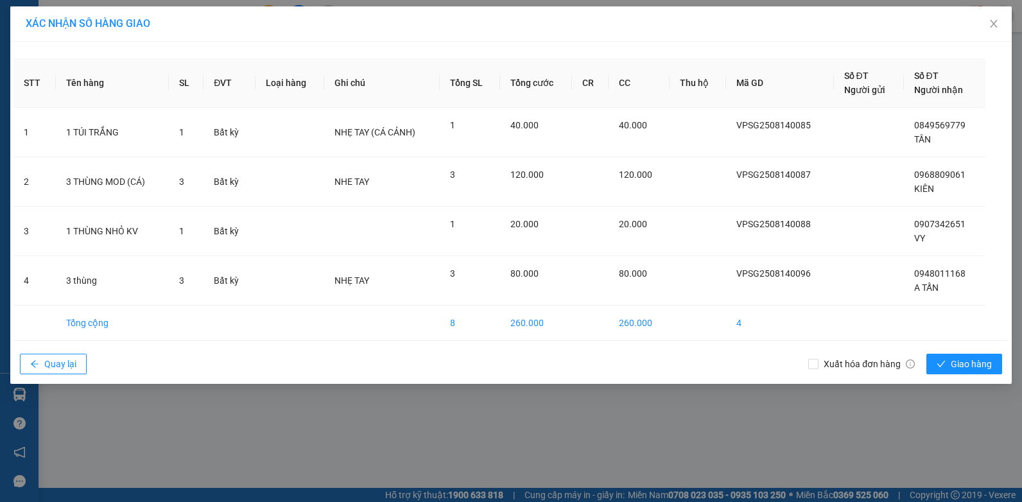
click at [85, 413] on div "XÁC NHẬN SỐ HÀNG GIAO STT Tên hàng SL ĐVT Loại hàng Ghi chú Tổng SL Tổng cước C…" at bounding box center [511, 251] width 1022 height 502
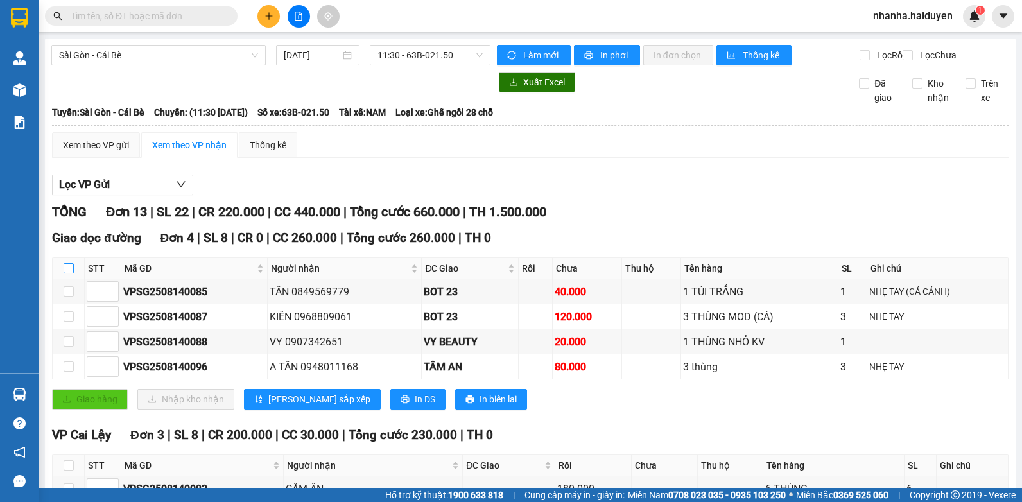
click at [68, 275] on label at bounding box center [69, 268] width 10 height 14
click at [68, 273] on input "checkbox" at bounding box center [69, 268] width 10 height 10
checkbox input "true"
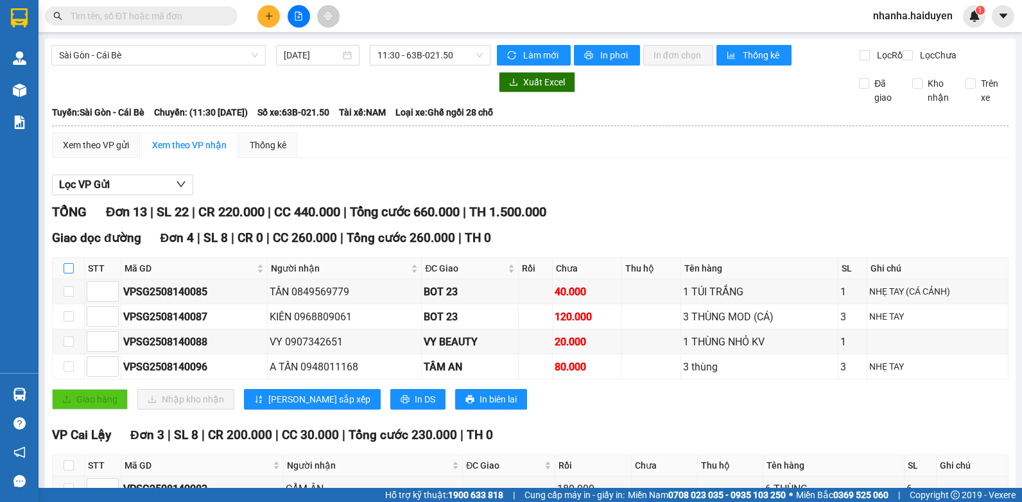
checkbox input "true"
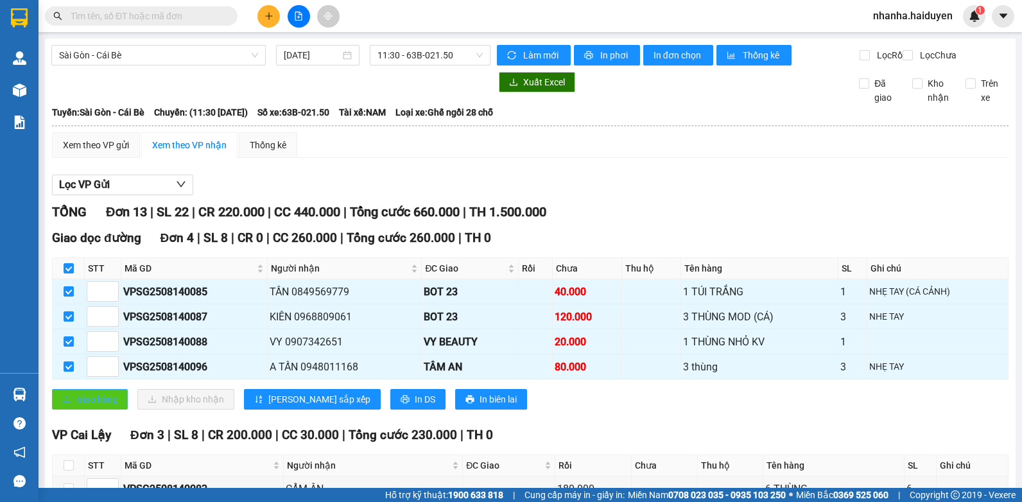
click at [67, 405] on span "upload" at bounding box center [66, 400] width 9 height 10
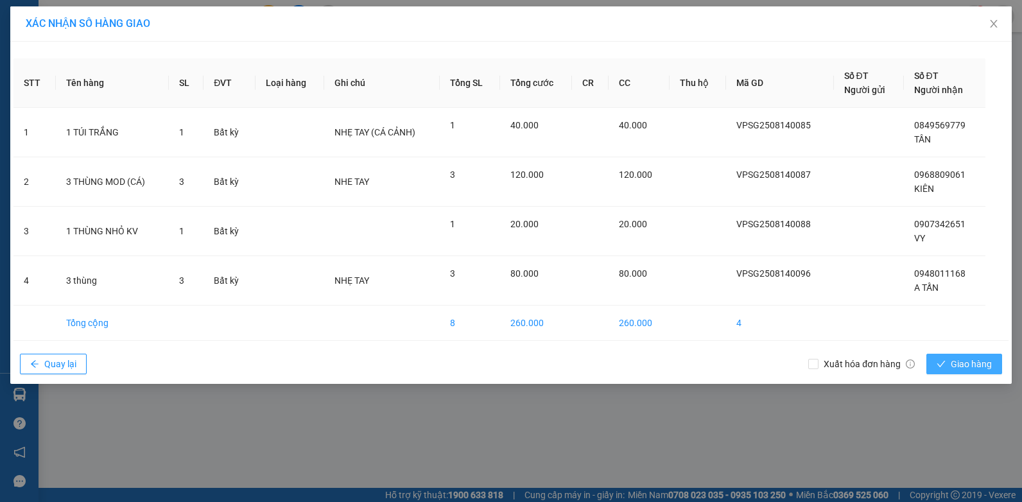
click at [938, 368] on icon "check" at bounding box center [941, 363] width 9 height 9
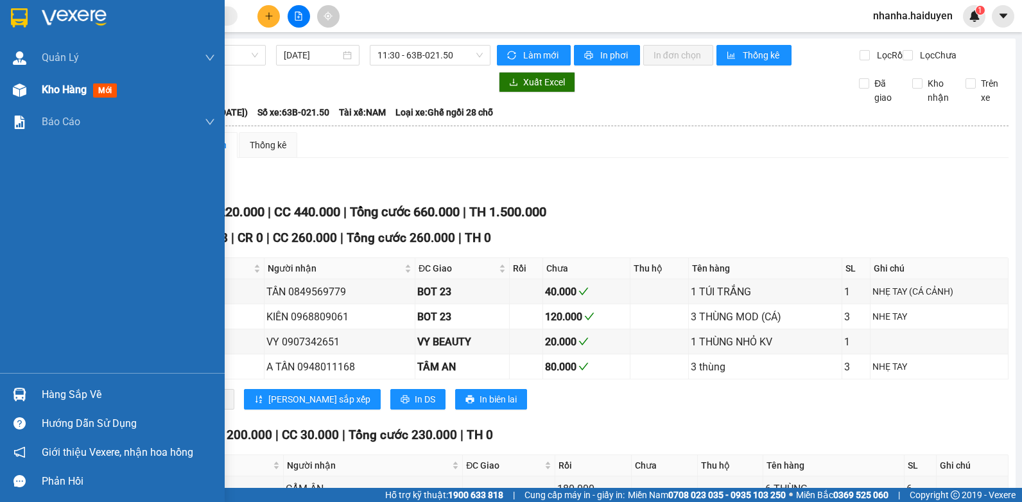
click at [41, 96] on div "Kho hàng mới" at bounding box center [112, 90] width 225 height 32
